Goal: Ask a question

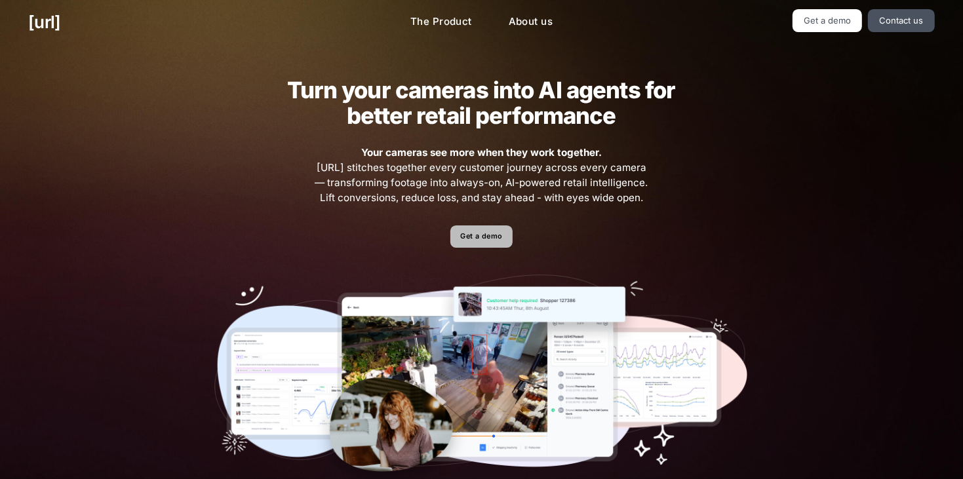
scroll to position [1, 0]
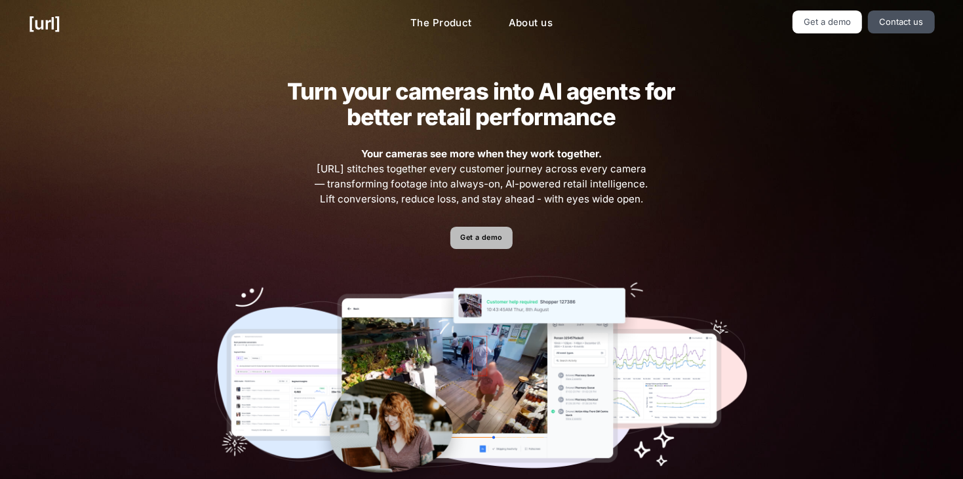
click at [480, 243] on link "Get a demo" at bounding box center [481, 238] width 62 height 23
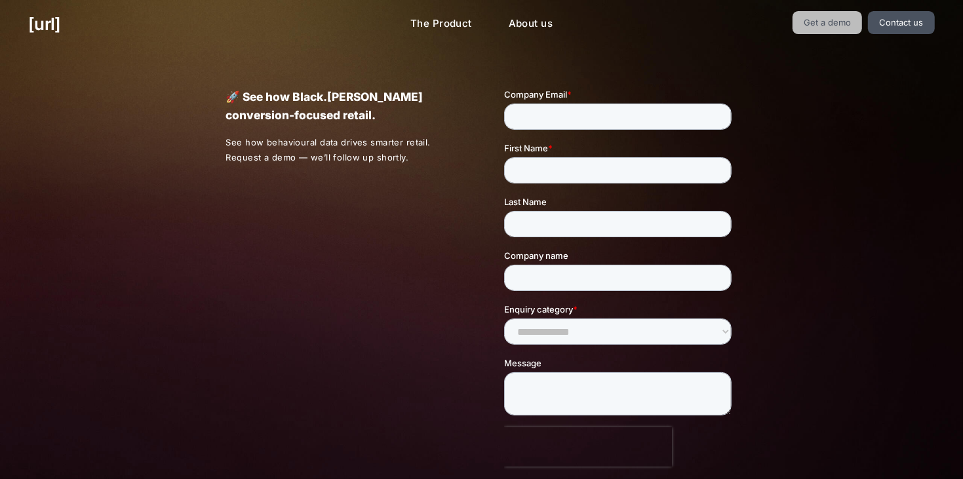
click at [860, 20] on link "Get a demo" at bounding box center [827, 22] width 70 height 23
click at [855, 20] on link "Get a demo" at bounding box center [827, 22] width 70 height 23
click at [898, 20] on link "Contact us" at bounding box center [901, 22] width 67 height 23
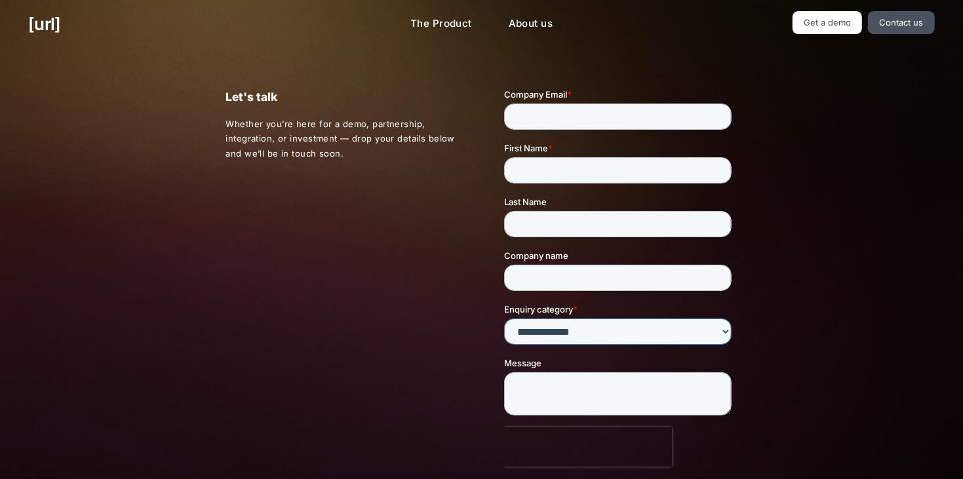
click at [574, 328] on select "**********" at bounding box center [617, 332] width 227 height 26
click at [305, 297] on div "Let's talk Whether you’re here for a demo, partnership, integration, or investm…" at bounding box center [481, 308] width 568 height 518
